Goal: Transaction & Acquisition: Obtain resource

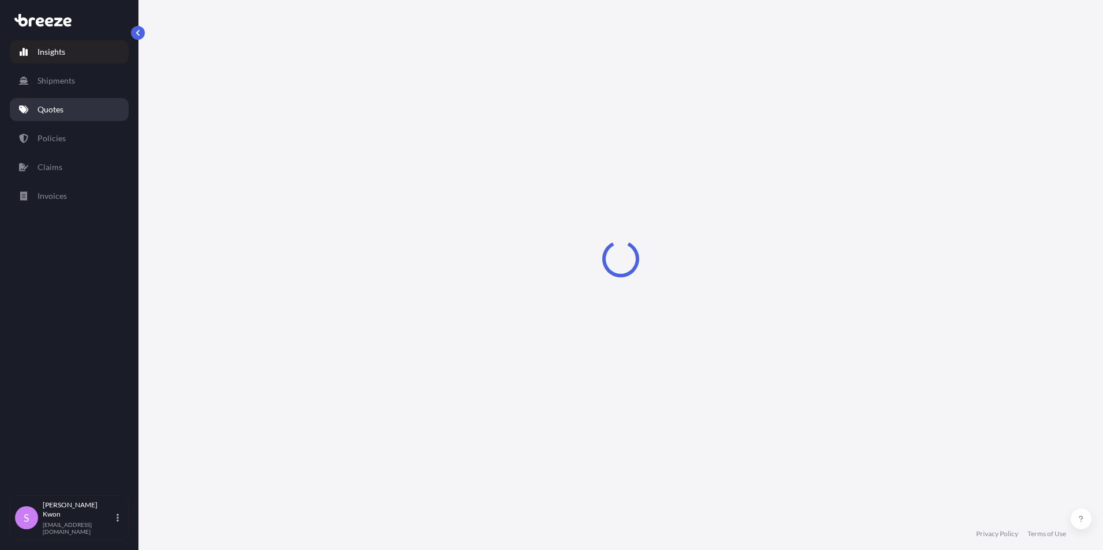
select select "2025"
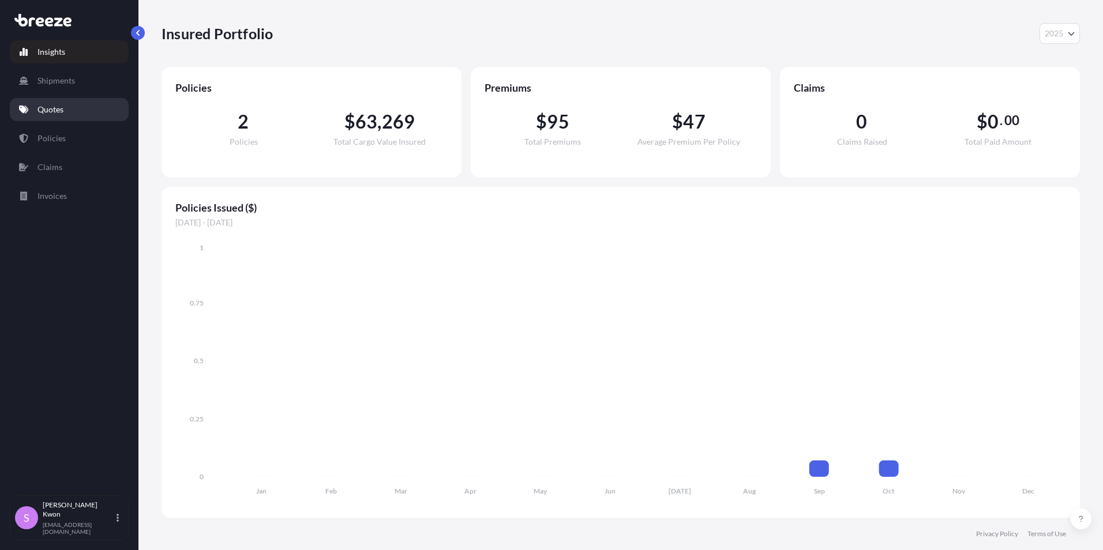
click at [49, 114] on p "Quotes" at bounding box center [50, 110] width 26 height 12
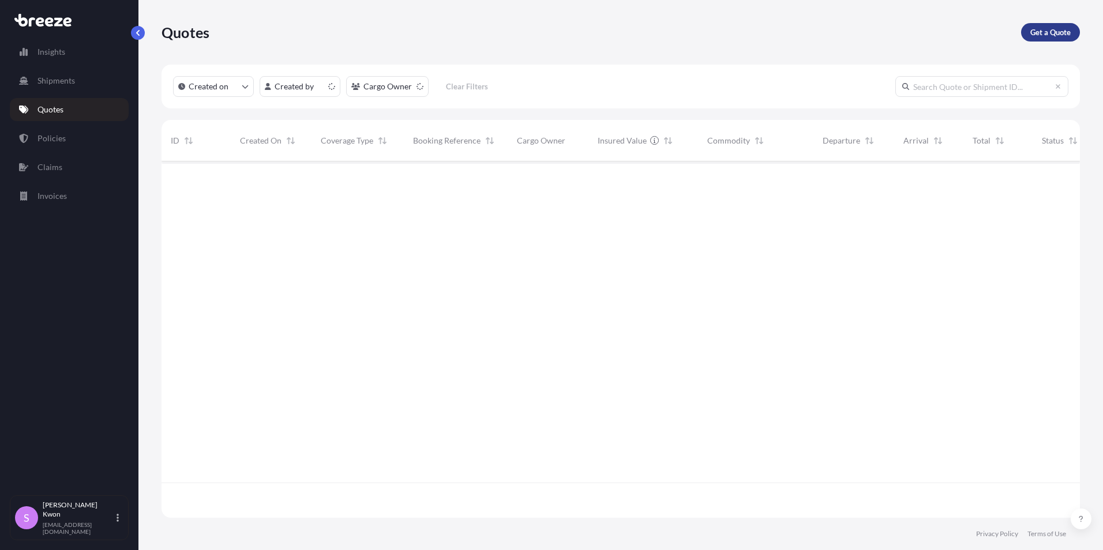
scroll to position [354, 910]
click at [1057, 36] on p "Get a Quote" at bounding box center [1050, 33] width 40 height 12
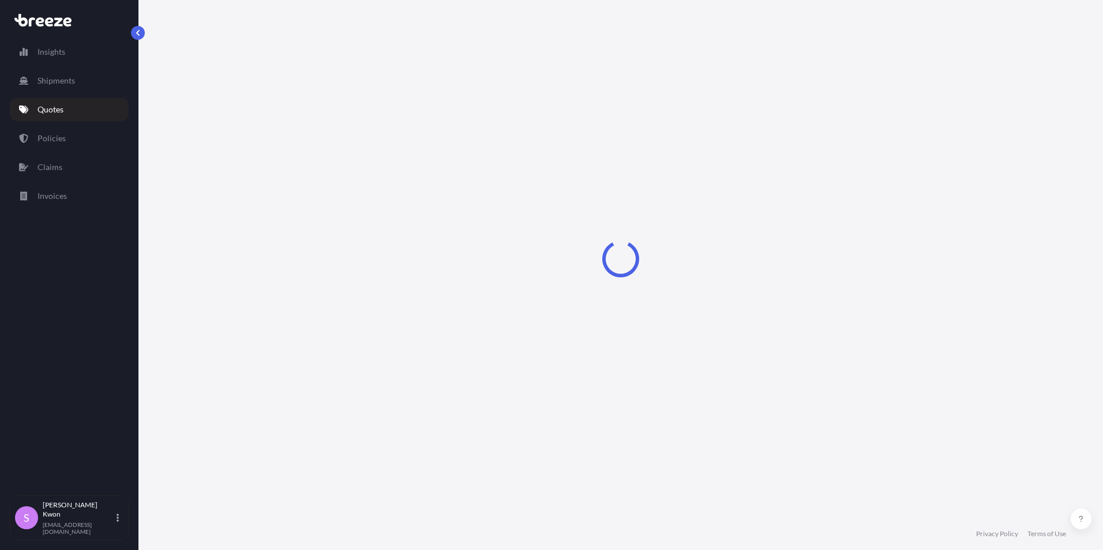
select select "Sea"
select select "1"
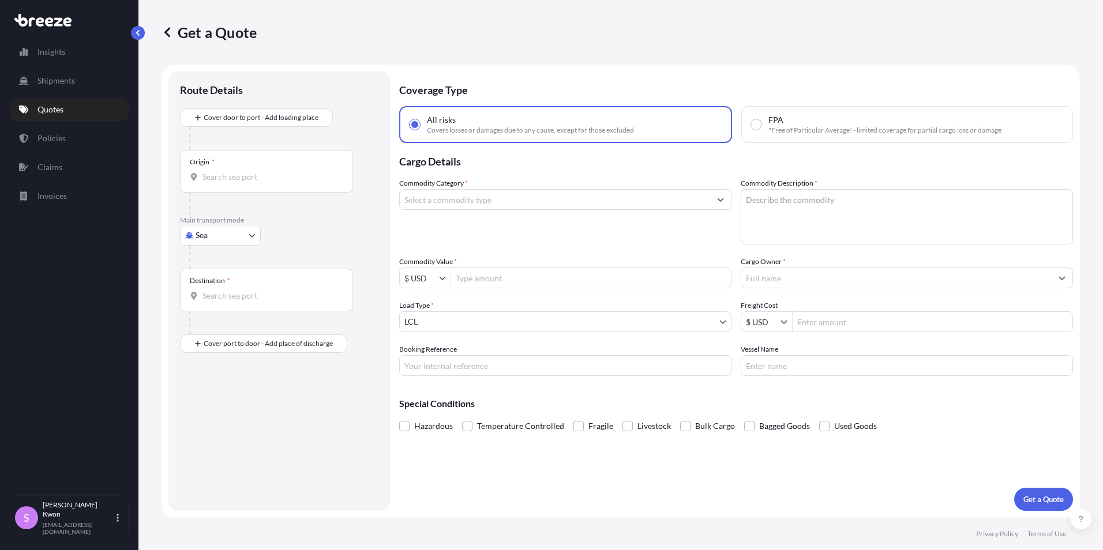
click at [442, 370] on input "Booking Reference" at bounding box center [565, 365] width 332 height 21
click at [54, 54] on p "Insights" at bounding box center [51, 52] width 28 height 12
select select "2025"
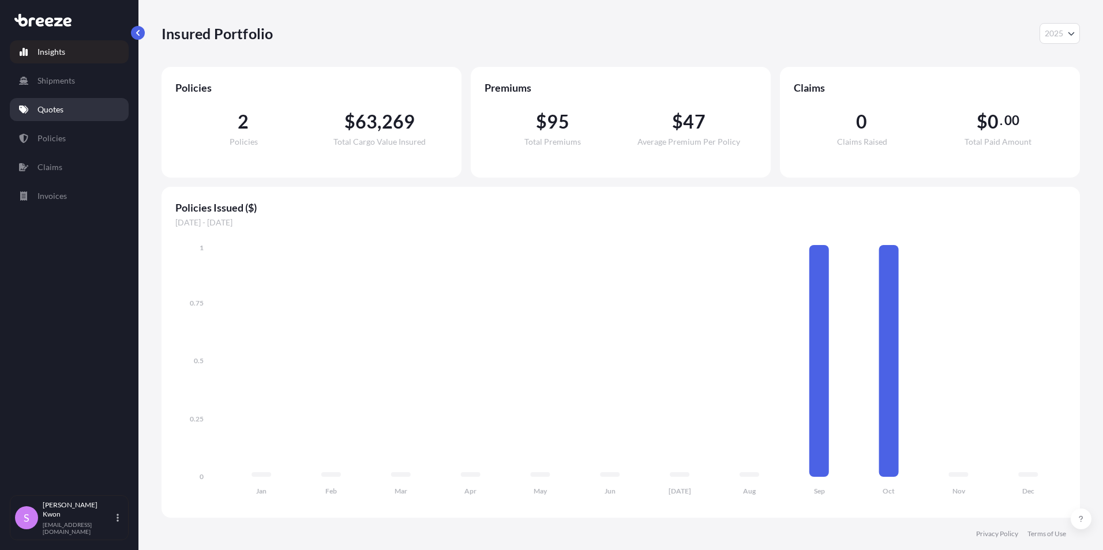
click at [61, 111] on p "Quotes" at bounding box center [50, 110] width 26 height 12
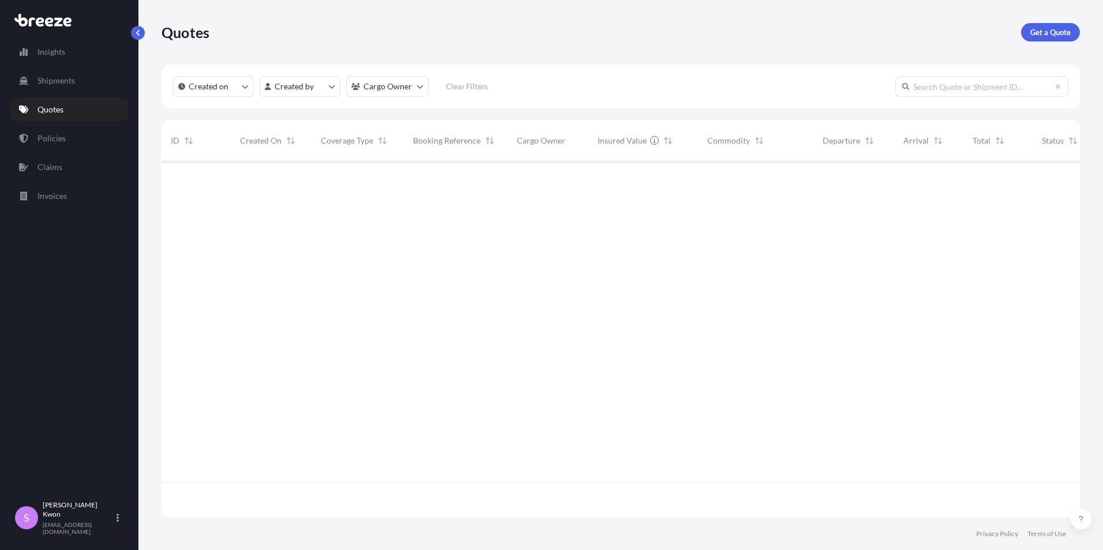
scroll to position [354, 910]
click at [1053, 34] on p "Get a Quote" at bounding box center [1050, 33] width 40 height 12
select select "Sea"
select select "1"
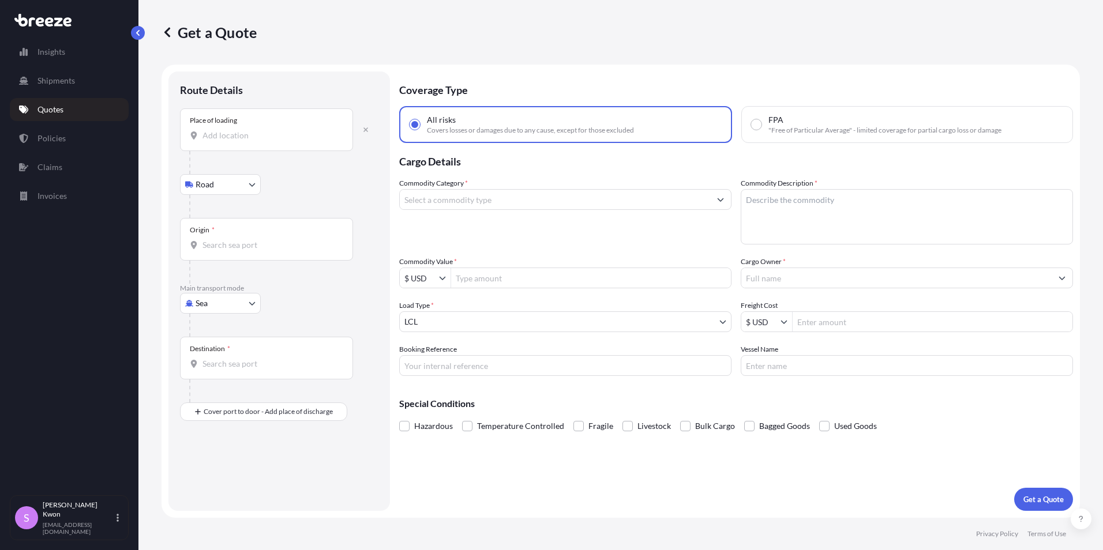
click at [223, 141] on input "Place of loading" at bounding box center [270, 136] width 136 height 12
click at [350, 212] on div at bounding box center [283, 206] width 189 height 23
click at [55, 79] on p "Shipments" at bounding box center [55, 81] width 37 height 12
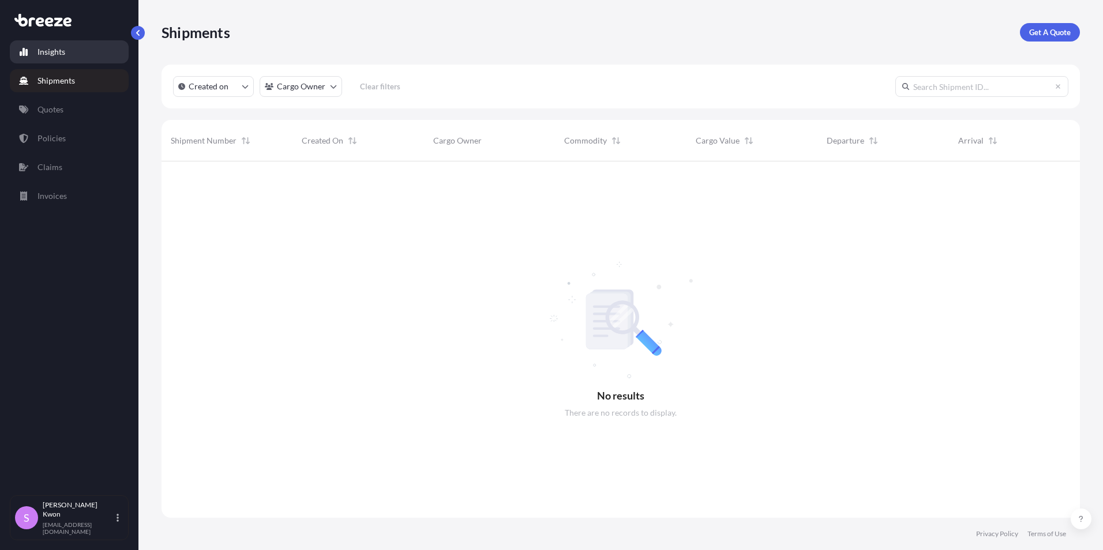
scroll to position [389, 910]
click at [53, 52] on p "Insights" at bounding box center [51, 52] width 28 height 12
select select "2025"
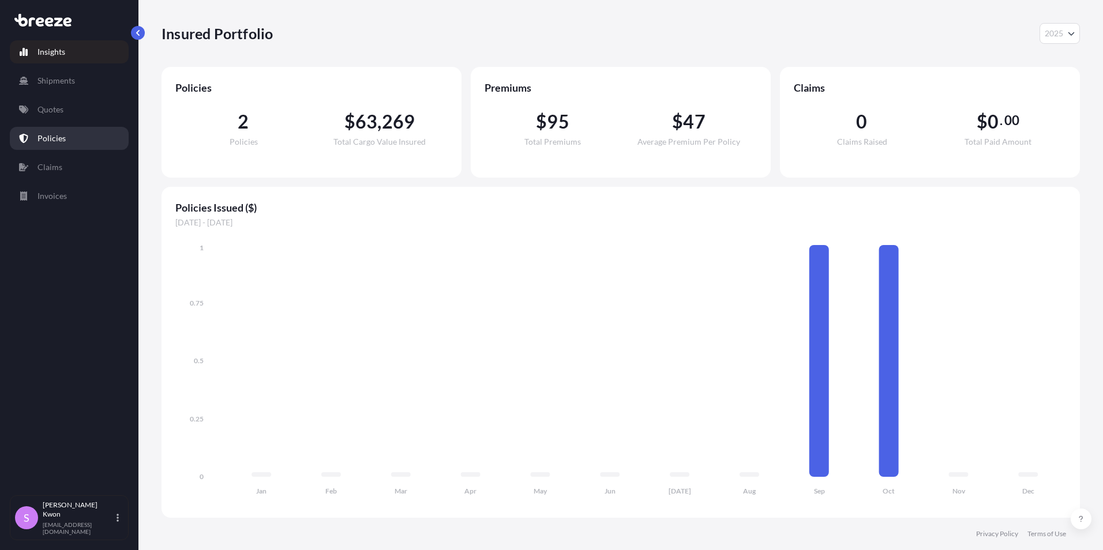
click at [38, 132] on link "Policies" at bounding box center [69, 138] width 119 height 23
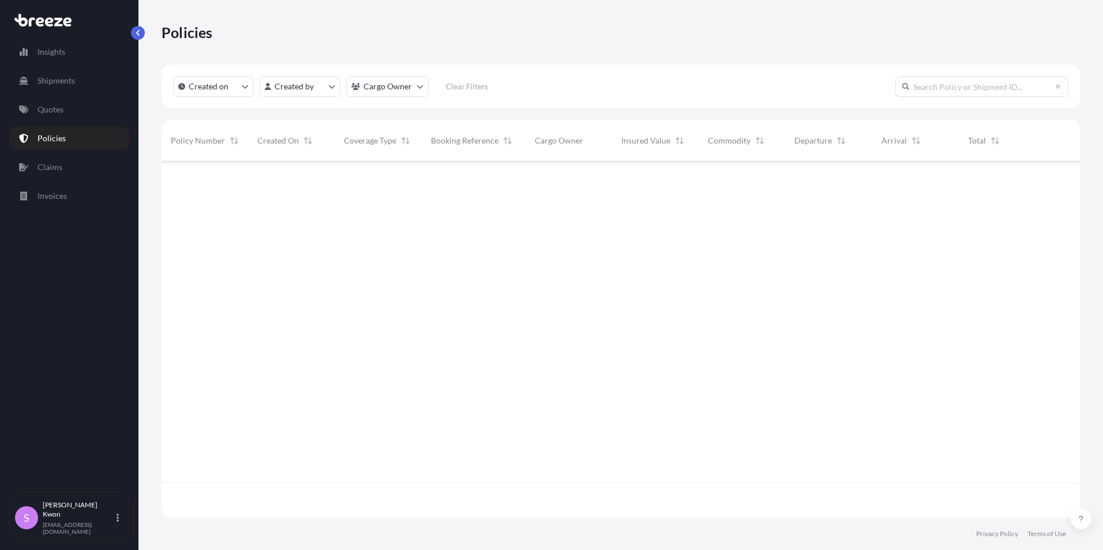
scroll to position [354, 910]
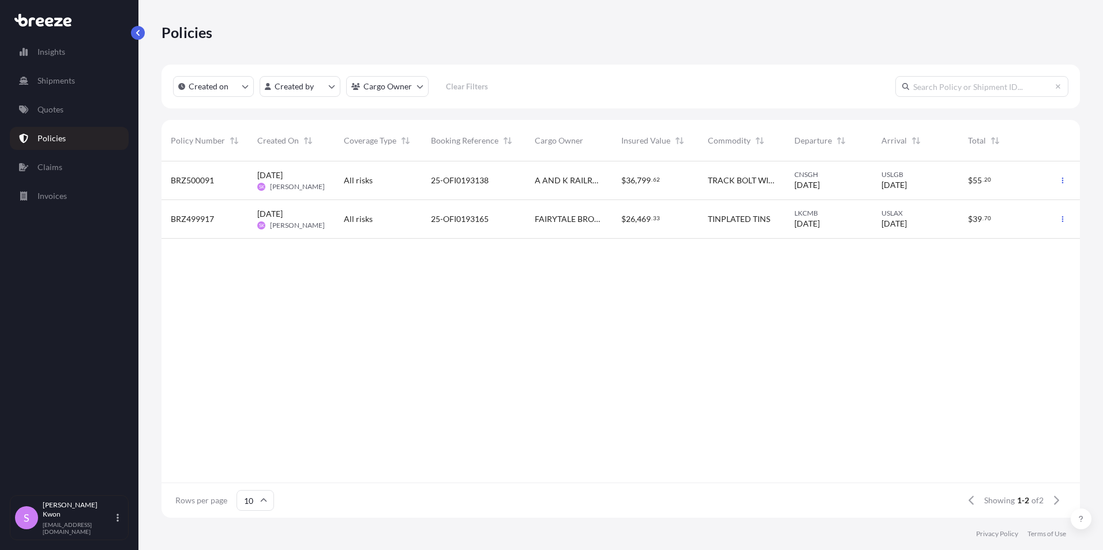
click at [207, 221] on span "BRZ499917" at bounding box center [192, 219] width 43 height 12
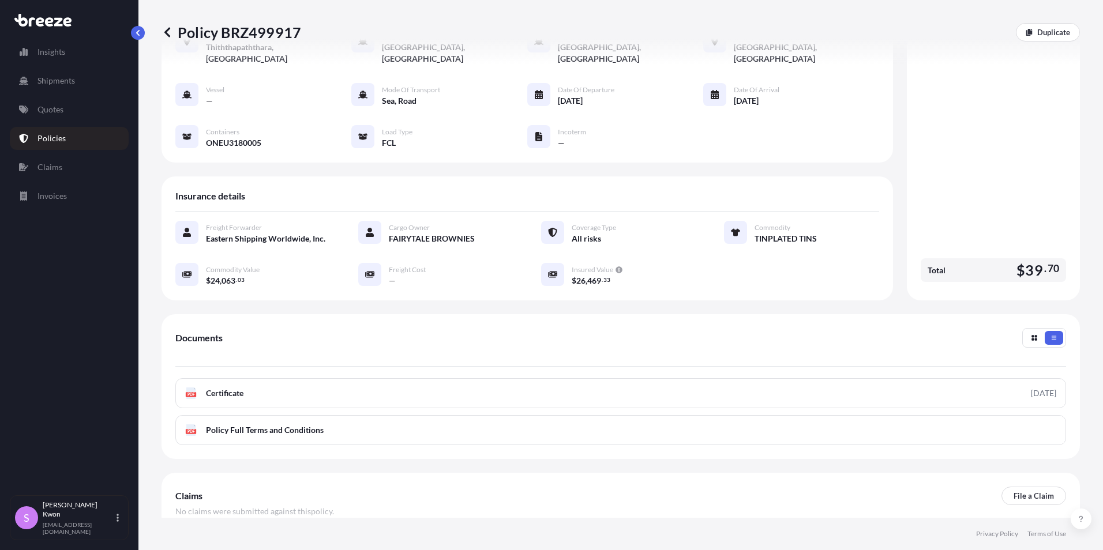
scroll to position [81, 0]
